Goal: Task Accomplishment & Management: Use online tool/utility

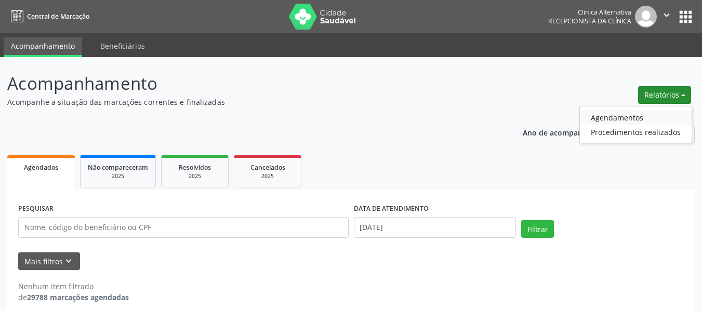
click at [623, 118] on link "Agendamentos" at bounding box center [636, 117] width 112 height 15
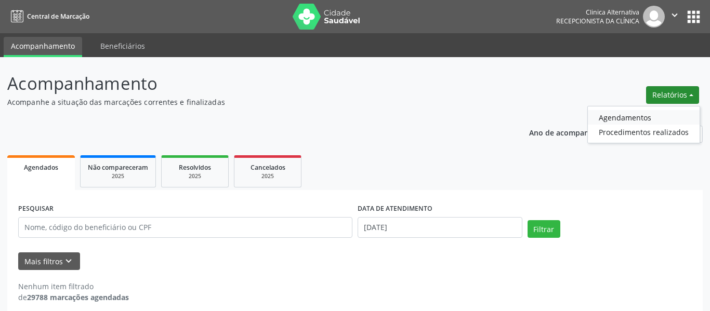
select select "9"
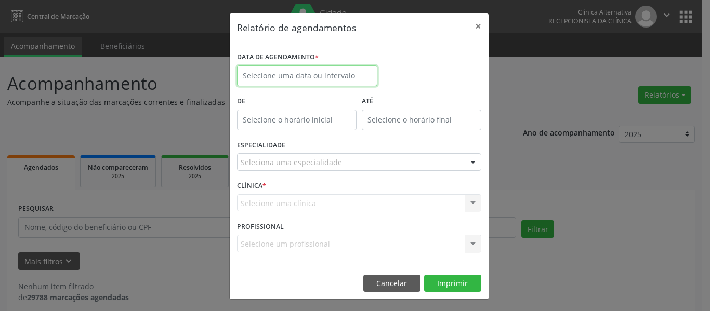
click at [339, 80] on body "Central de Marcação Clinica Alternativa Recepcionista da clínica  Configuraçõe…" at bounding box center [355, 155] width 710 height 311
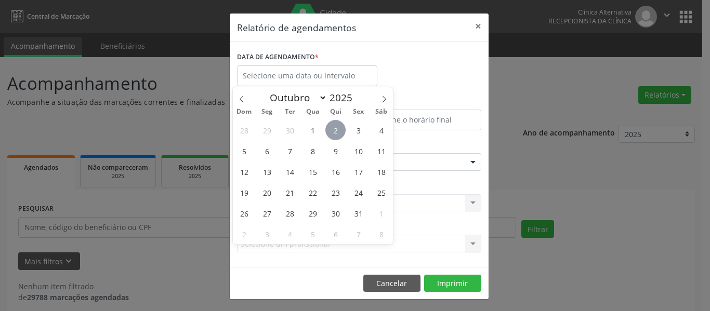
click at [332, 131] on span "2" at bounding box center [335, 130] width 20 height 20
type input "[DATE]"
click at [332, 128] on span "2" at bounding box center [335, 130] width 20 height 20
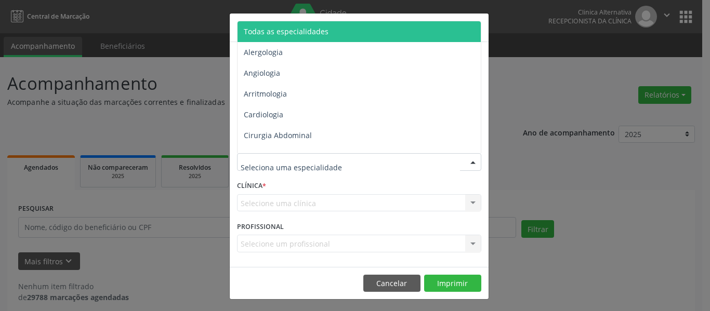
click at [315, 31] on span "Todas as especialidades" at bounding box center [286, 32] width 85 height 10
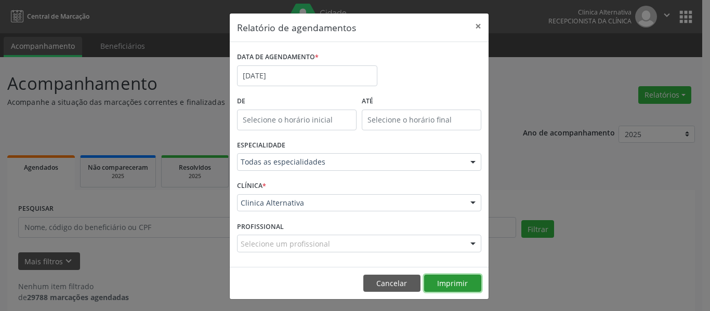
click at [454, 282] on button "Imprimir" at bounding box center [452, 284] width 57 height 18
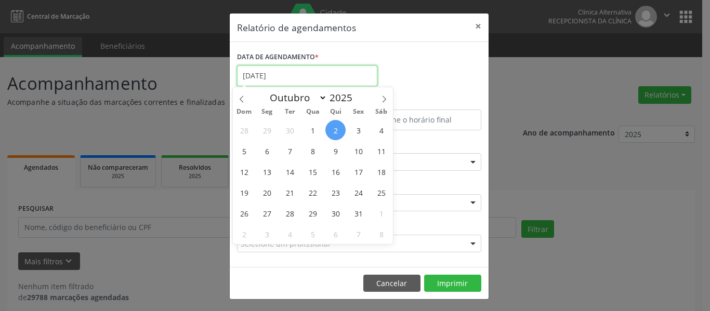
click at [309, 74] on input "[DATE]" at bounding box center [307, 75] width 140 height 21
click at [289, 154] on span "7" at bounding box center [290, 151] width 20 height 20
type input "[DATE]"
click at [289, 154] on span "7" at bounding box center [290, 151] width 20 height 20
click at [289, 154] on div "Todas as especialidades" at bounding box center [359, 162] width 244 height 18
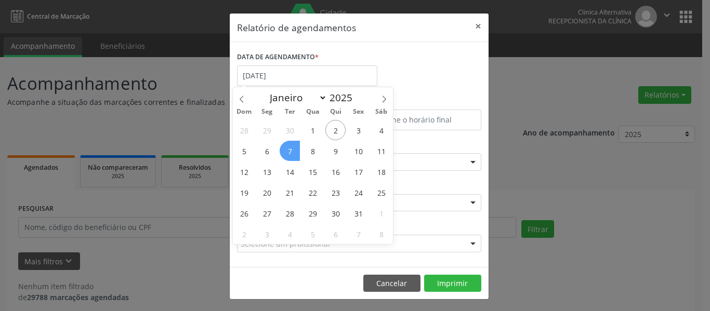
click at [289, 154] on div "Todas as especialidades" at bounding box center [359, 162] width 244 height 18
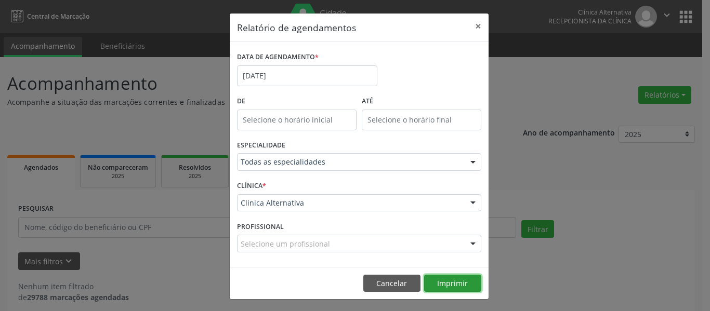
click at [454, 286] on button "Imprimir" at bounding box center [452, 284] width 57 height 18
